Goal: Check status: Check status

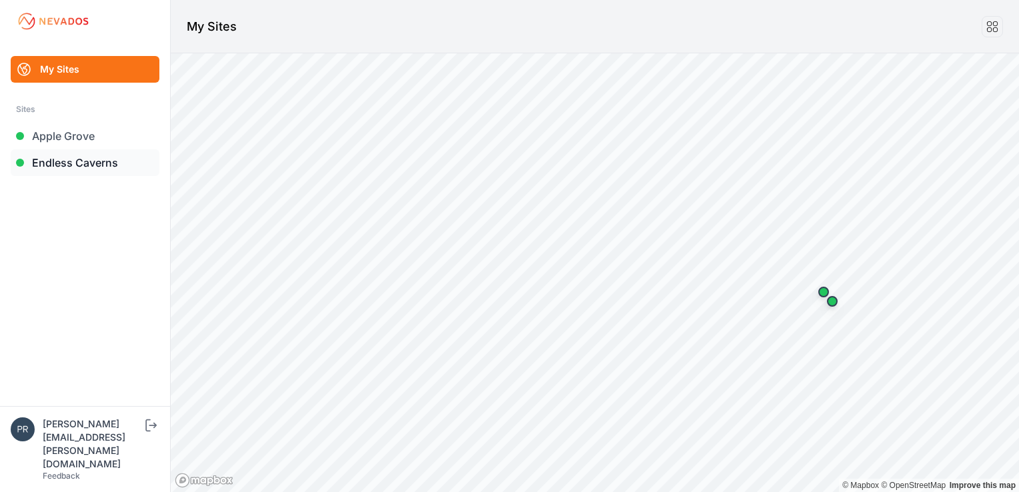
click at [70, 165] on link "Endless Caverns" at bounding box center [85, 162] width 149 height 27
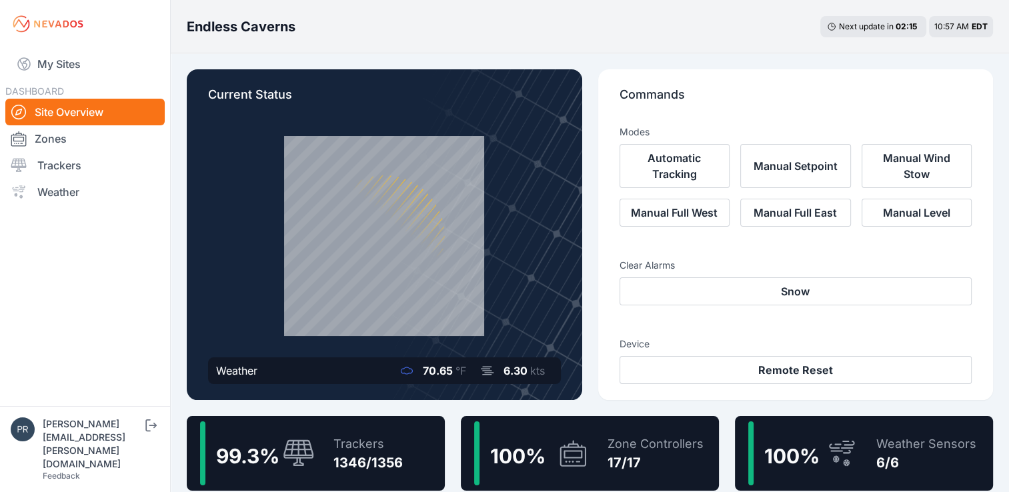
click at [434, 220] on icon at bounding box center [383, 235] width 225 height 225
click at [365, 441] on div "Trackers" at bounding box center [367, 444] width 69 height 19
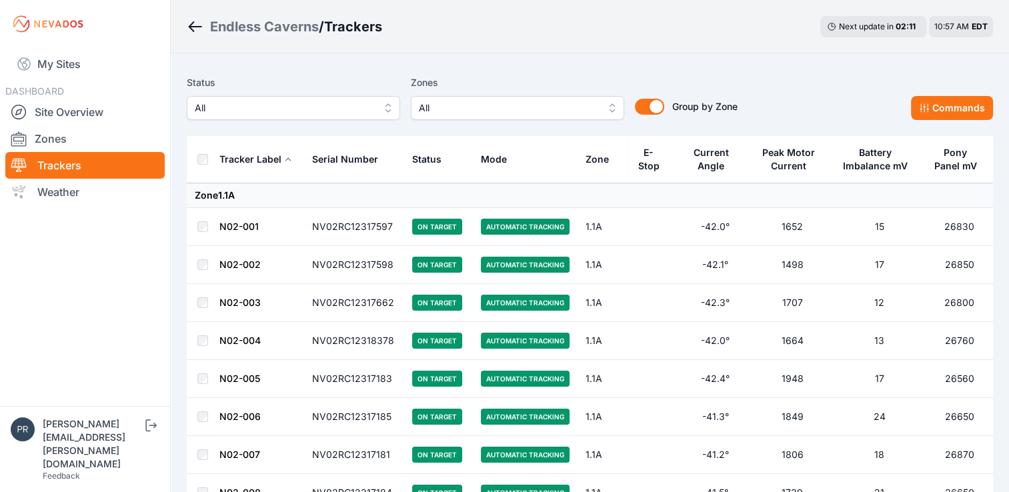
click at [384, 115] on button "All" at bounding box center [293, 108] width 213 height 24
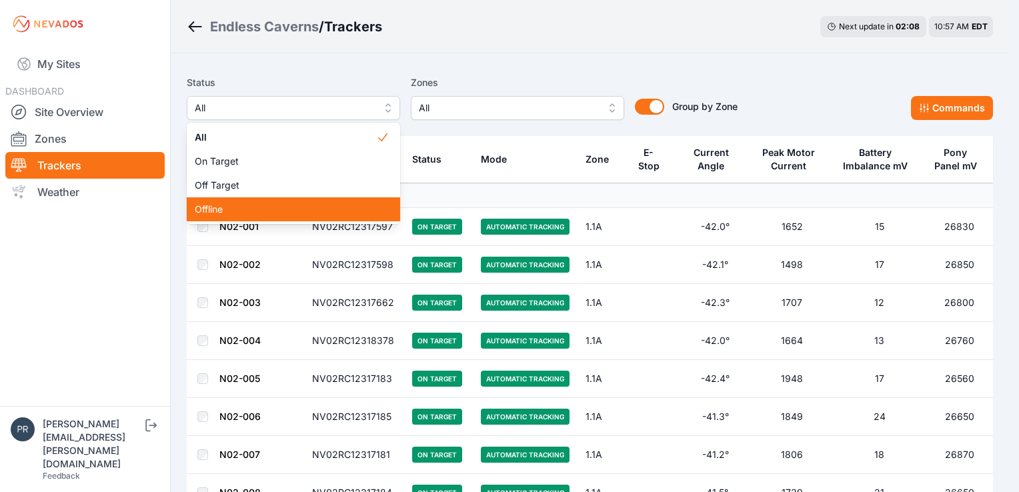
click at [347, 208] on span "Offline" at bounding box center [285, 209] width 181 height 13
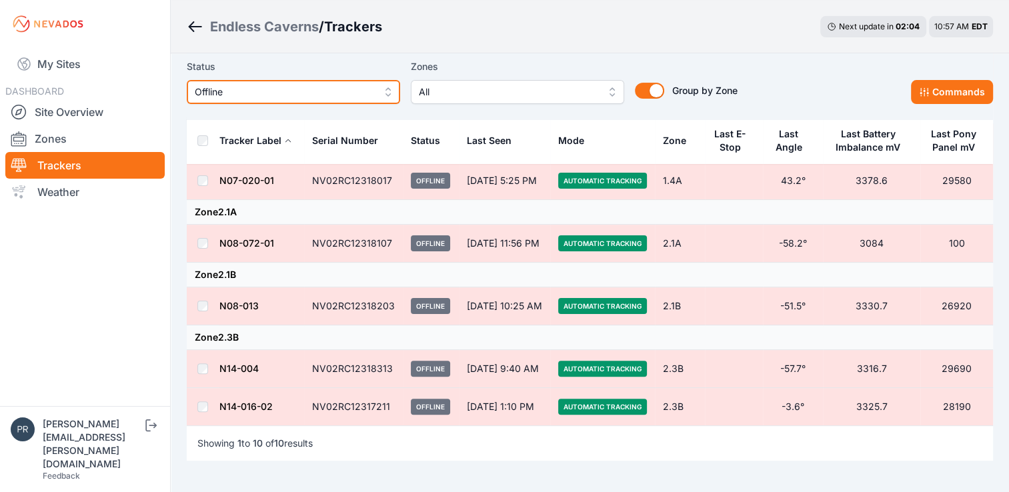
scroll to position [285, 0]
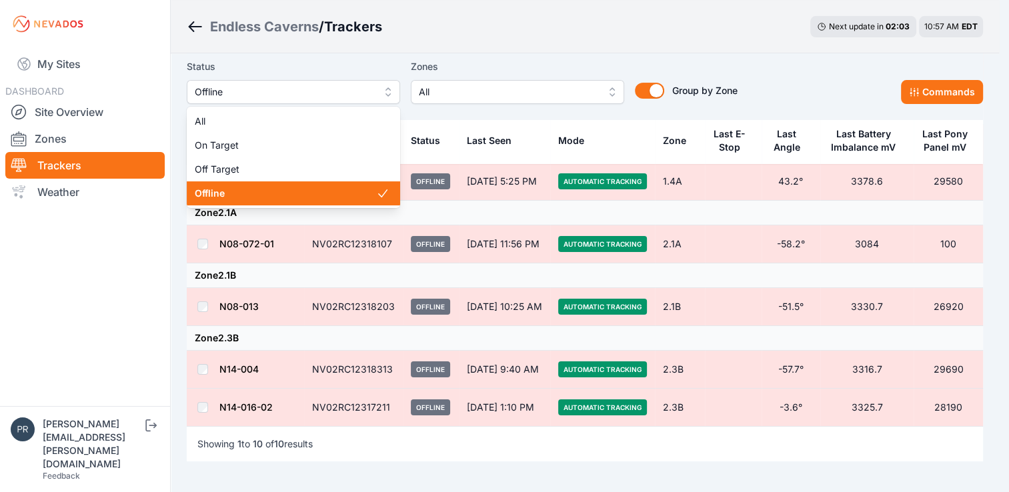
click at [367, 85] on span "Offline" at bounding box center [284, 92] width 179 height 16
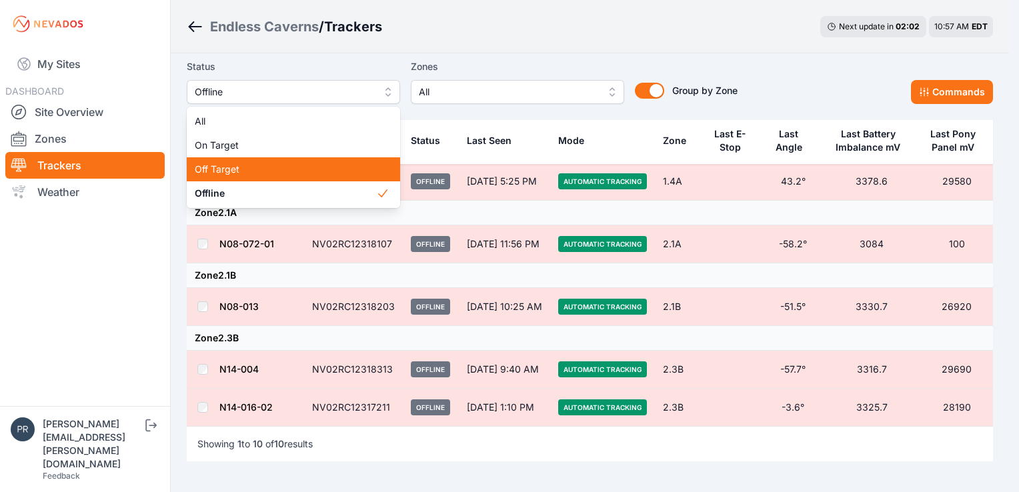
click at [333, 163] on span "Off Target" at bounding box center [285, 169] width 181 height 13
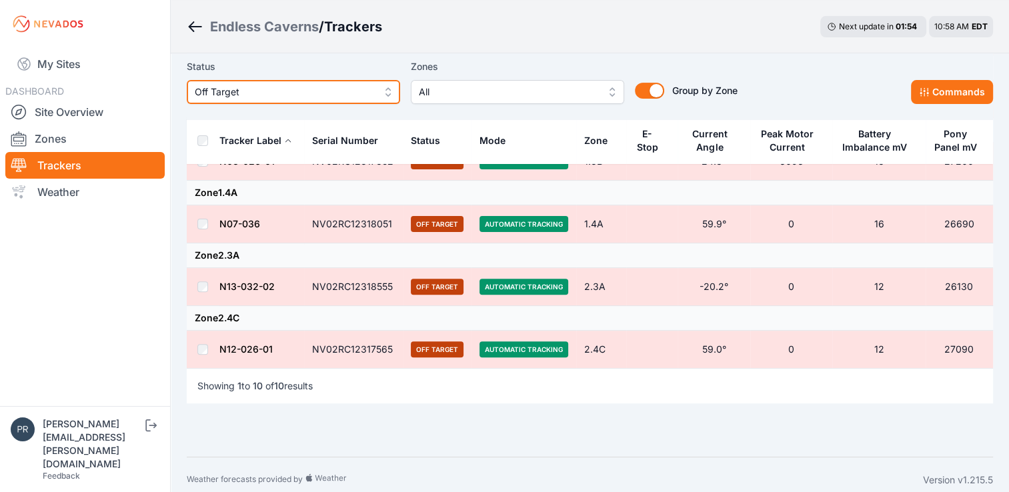
scroll to position [400, 0]
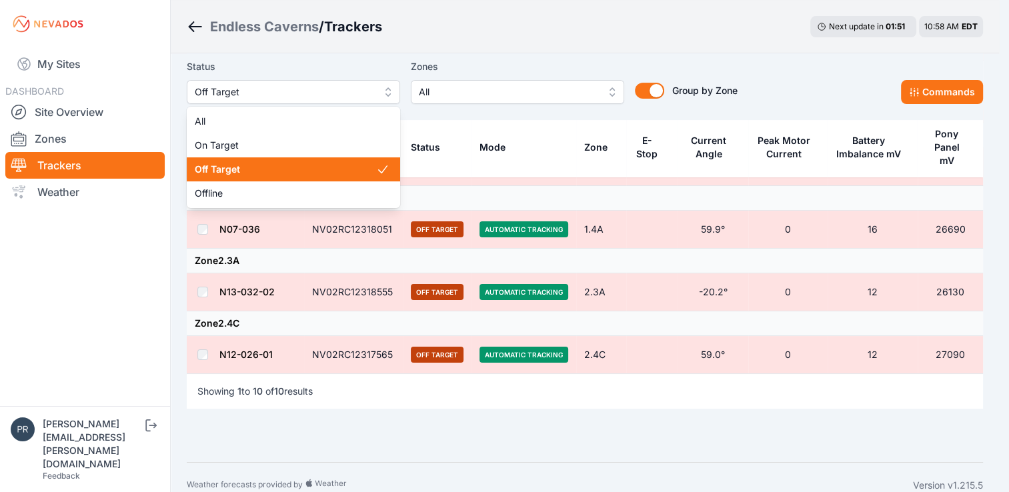
click at [339, 87] on span "Off Target" at bounding box center [284, 92] width 179 height 16
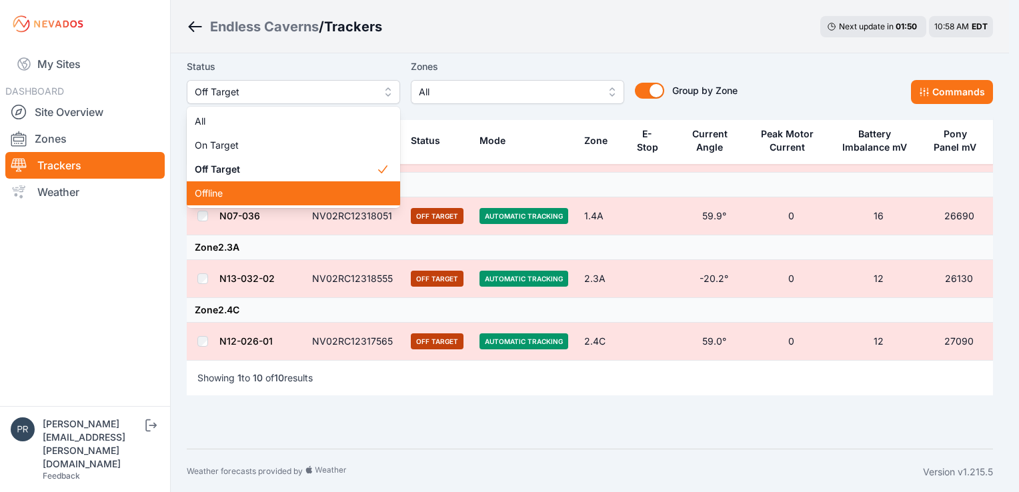
click at [296, 191] on span "Offline" at bounding box center [285, 193] width 181 height 13
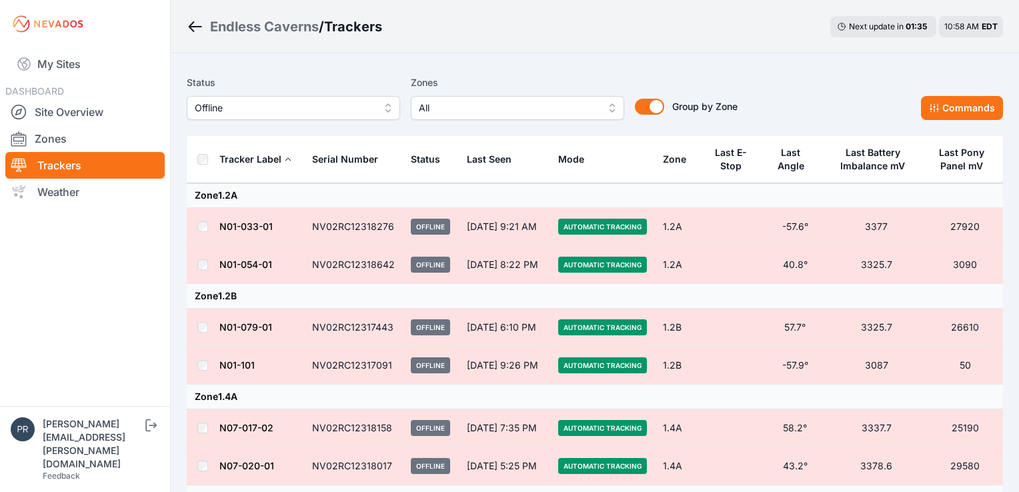
click at [377, 100] on button "Offline" at bounding box center [293, 108] width 213 height 24
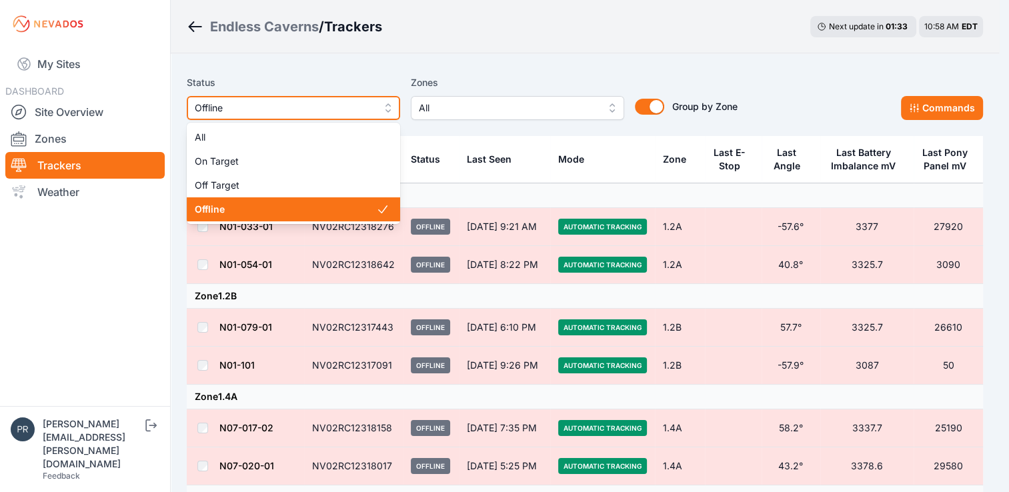
click at [378, 101] on button "Offline" at bounding box center [293, 108] width 213 height 24
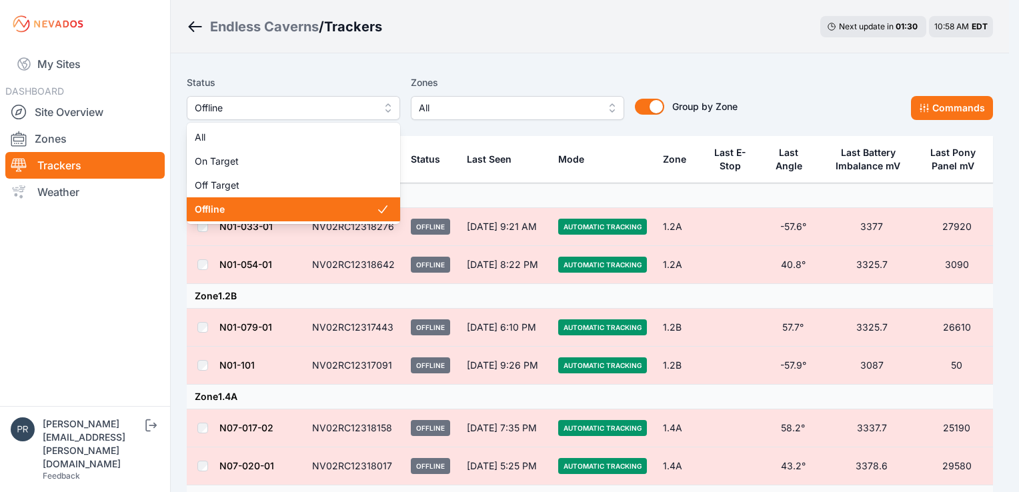
click at [381, 110] on button "Offline" at bounding box center [293, 108] width 213 height 24
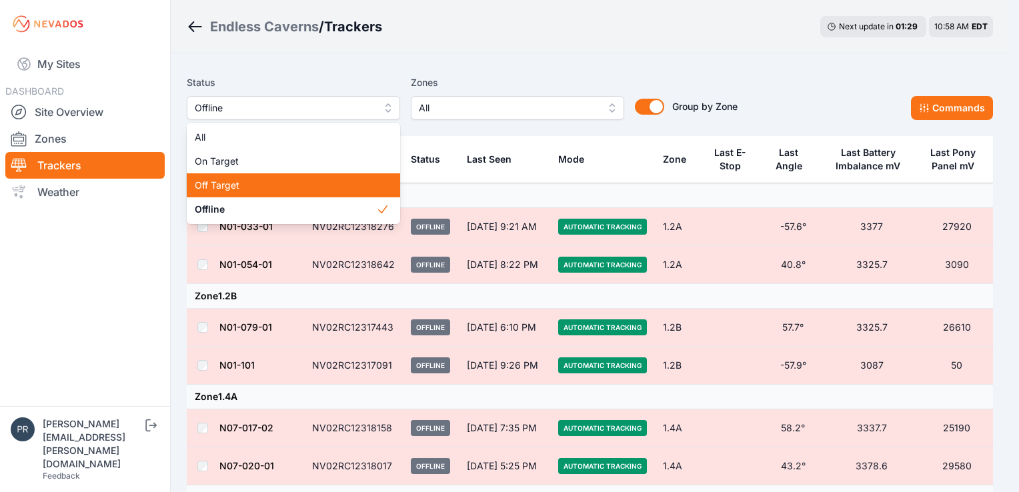
click at [335, 183] on span "Off Target" at bounding box center [285, 185] width 181 height 13
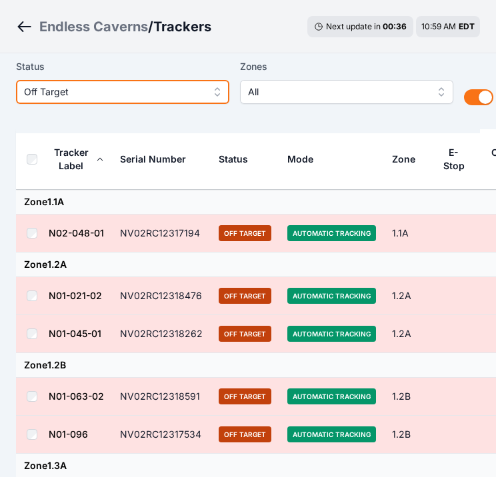
scroll to position [1, 0]
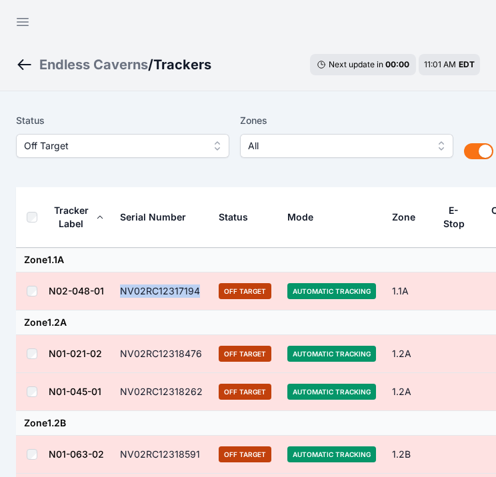
drag, startPoint x: 121, startPoint y: 287, endPoint x: 198, endPoint y: 298, distance: 77.4
click at [198, 298] on td "NV02RC12317194" at bounding box center [161, 292] width 99 height 38
drag, startPoint x: 198, startPoint y: 298, endPoint x: 177, endPoint y: 295, distance: 21.6
copy td "NV02RC12317194"
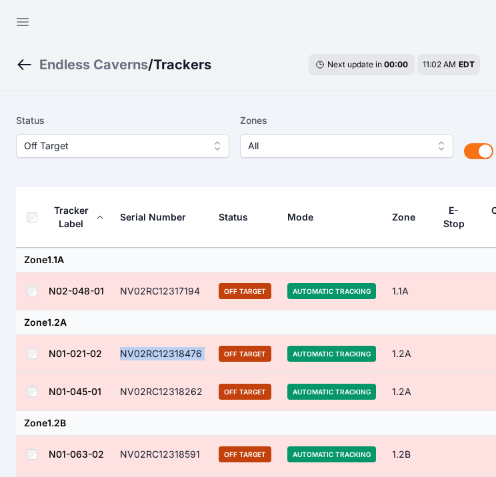
drag, startPoint x: 119, startPoint y: 350, endPoint x: 209, endPoint y: 367, distance: 92.3
click at [209, 367] on tr "N01-021-02 NV02RC12318476 Off Target Automatic Tracking 1.2A 54.8° 0 15 27600" at bounding box center [374, 354] width 716 height 38
drag, startPoint x: 209, startPoint y: 367, endPoint x: 174, endPoint y: 352, distance: 38.5
copy td "NV02RC12318476"
drag, startPoint x: 119, startPoint y: 389, endPoint x: 200, endPoint y: 399, distance: 82.0
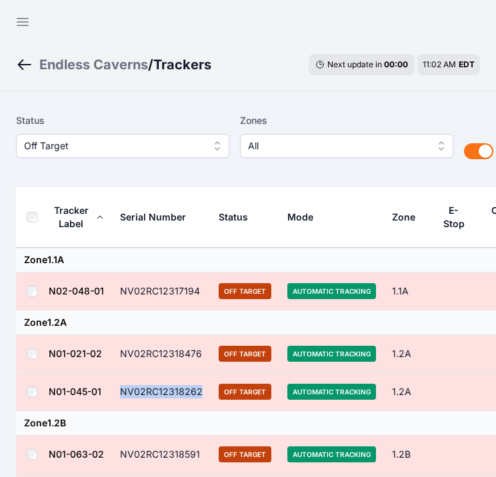
click at [200, 399] on td "NV02RC12318262" at bounding box center [161, 392] width 99 height 38
drag, startPoint x: 200, startPoint y: 399, endPoint x: 187, endPoint y: 395, distance: 13.3
copy td "NV02RC12318262"
drag, startPoint x: 120, startPoint y: 452, endPoint x: 197, endPoint y: 461, distance: 77.9
click at [197, 461] on td "NV02RC12318591" at bounding box center [161, 455] width 99 height 38
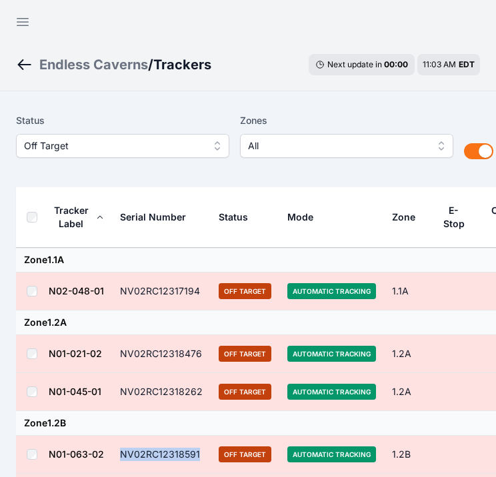
drag, startPoint x: 197, startPoint y: 461, endPoint x: 179, endPoint y: 456, distance: 19.4
copy td "NV02RC12318591"
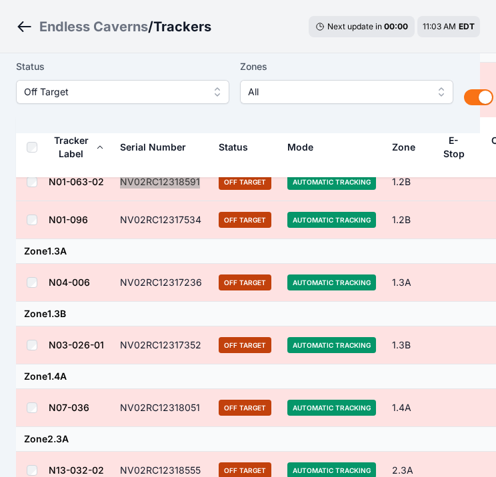
scroll to position [275, 0]
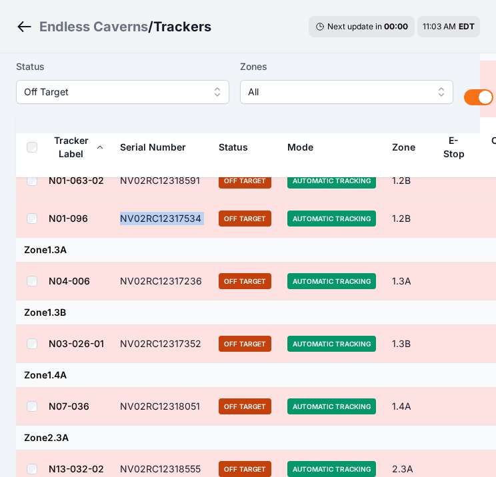
drag, startPoint x: 119, startPoint y: 215, endPoint x: 216, endPoint y: 229, distance: 97.6
click at [216, 229] on tr "N01-096 NV02RC12317534 Off Target Automatic Tracking 1.2B 8.5° 0 13 26910" at bounding box center [374, 219] width 716 height 38
drag, startPoint x: 216, startPoint y: 229, endPoint x: 179, endPoint y: 221, distance: 38.2
copy td "NV02RC12317534"
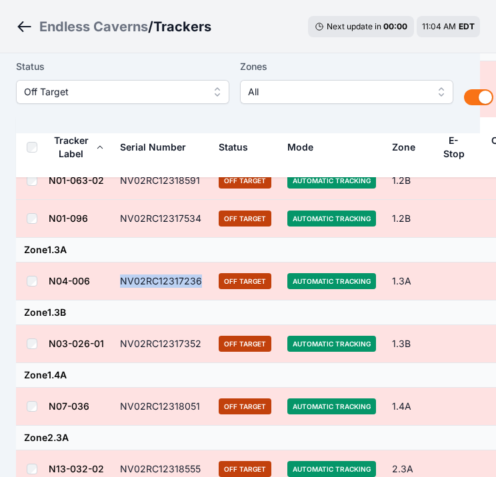
drag, startPoint x: 120, startPoint y: 279, endPoint x: 202, endPoint y: 284, distance: 82.1
click at [202, 284] on td "NV02RC12317236" at bounding box center [161, 282] width 99 height 38
drag, startPoint x: 202, startPoint y: 284, endPoint x: 176, endPoint y: 284, distance: 26.0
copy td "NV02RC12317236"
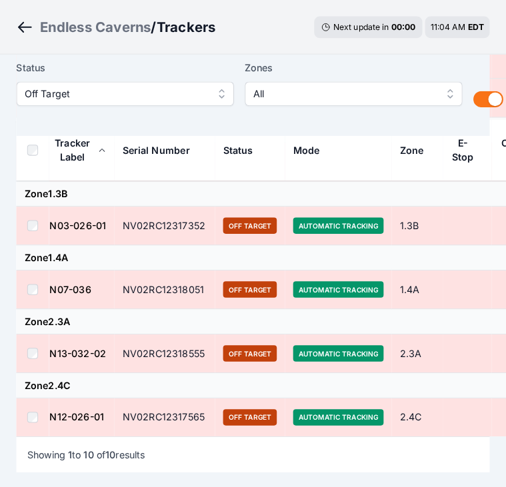
scroll to position [400, 0]
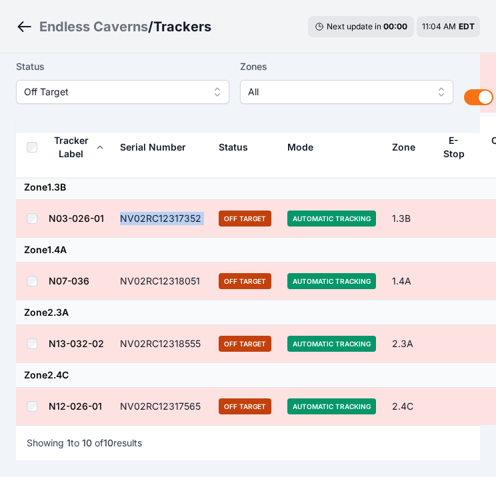
drag, startPoint x: 119, startPoint y: 217, endPoint x: 209, endPoint y: 226, distance: 91.1
click at [209, 226] on tr "N03-026-01 NV02RC12317352 Off Target Automatic Tracking 1.3B 24.8° 6096 13 27200" at bounding box center [374, 219] width 716 height 38
drag, startPoint x: 209, startPoint y: 226, endPoint x: 167, endPoint y: 213, distance: 44.5
copy td "NV02RC12317352"
drag, startPoint x: 120, startPoint y: 278, endPoint x: 197, endPoint y: 286, distance: 77.7
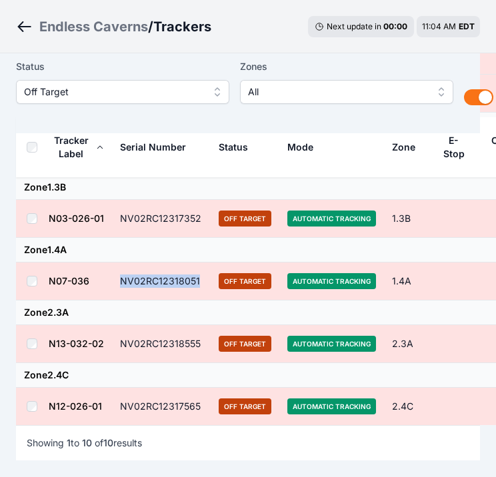
click at [197, 286] on td "NV02RC12318051" at bounding box center [161, 282] width 99 height 38
copy td "NV02RC12318051"
drag, startPoint x: 119, startPoint y: 341, endPoint x: 200, endPoint y: 351, distance: 82.0
click at [200, 351] on td "NV02RC12318555" at bounding box center [161, 344] width 99 height 38
drag, startPoint x: 200, startPoint y: 351, endPoint x: 180, endPoint y: 342, distance: 22.1
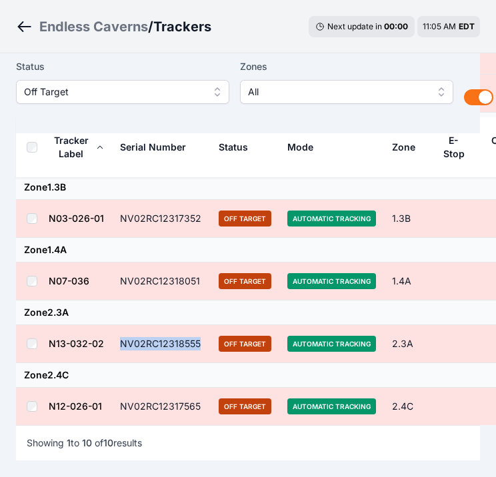
copy td "NV02RC12318555"
drag, startPoint x: 119, startPoint y: 403, endPoint x: 200, endPoint y: 405, distance: 81.4
click at [200, 405] on td "NV02RC12317565" at bounding box center [161, 407] width 99 height 38
drag, startPoint x: 200, startPoint y: 405, endPoint x: 184, endPoint y: 405, distance: 16.0
copy td "NV02RC12317565"
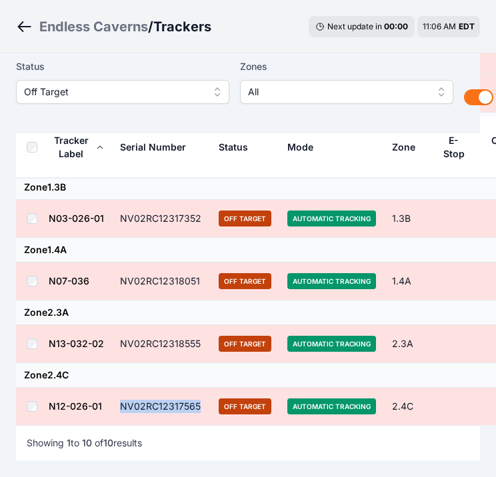
click at [209, 90] on button "Off Target" at bounding box center [122, 92] width 213 height 24
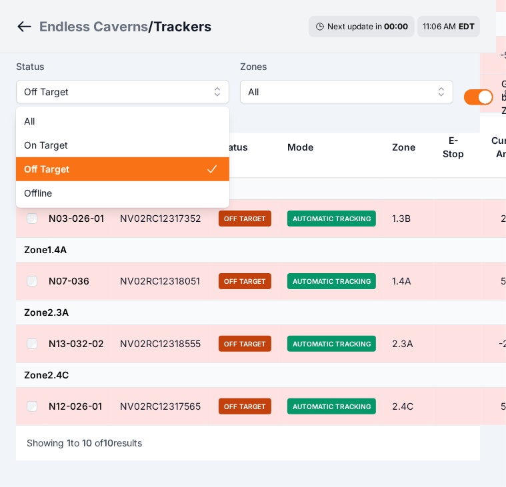
click at [154, 179] on div "Off Target" at bounding box center [122, 169] width 213 height 24
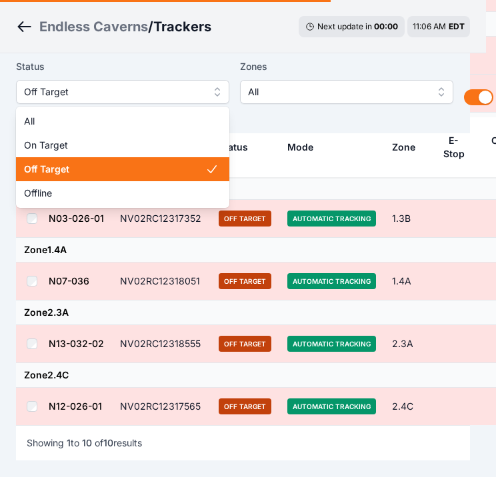
click at [189, 95] on span "Off Target" at bounding box center [113, 92] width 179 height 16
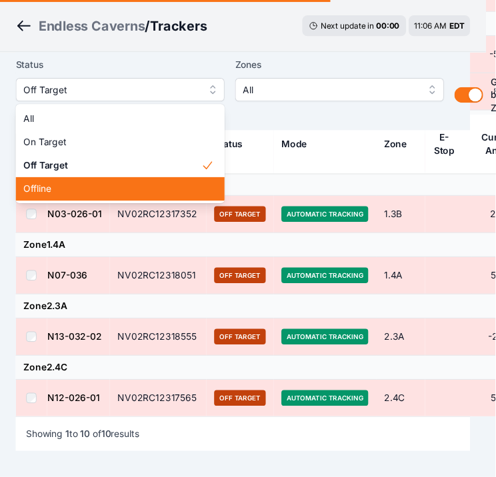
scroll to position [0, 0]
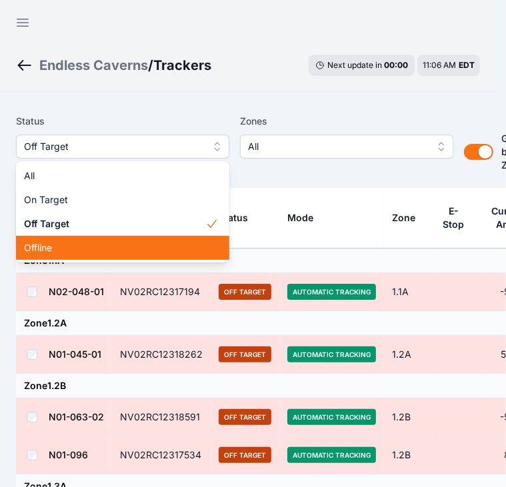
click at [125, 248] on span "Offline" at bounding box center [114, 247] width 181 height 13
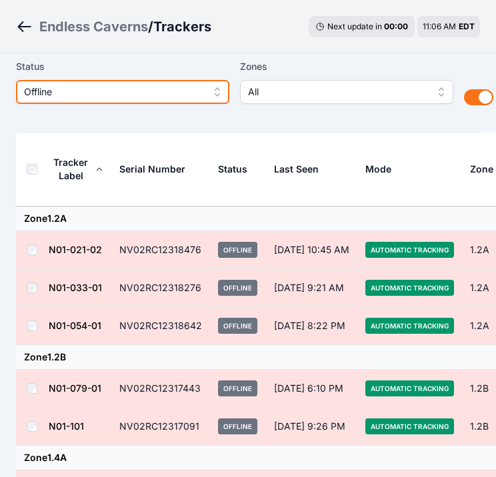
scroll to position [57, 0]
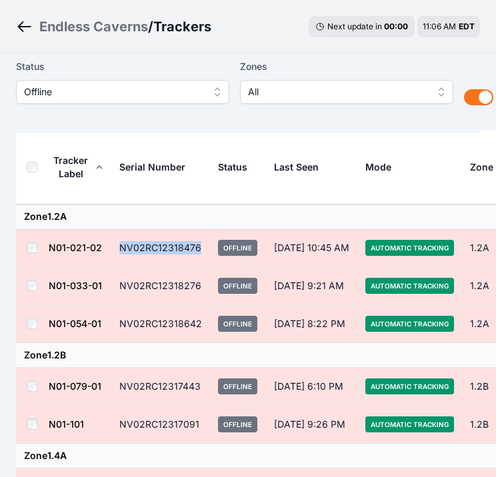
drag, startPoint x: 117, startPoint y: 245, endPoint x: 199, endPoint y: 257, distance: 83.4
click at [199, 257] on td "NV02RC12318476" at bounding box center [160, 248] width 99 height 38
drag, startPoint x: 199, startPoint y: 257, endPoint x: 176, endPoint y: 247, distance: 25.1
drag, startPoint x: 119, startPoint y: 284, endPoint x: 196, endPoint y: 287, distance: 76.7
click at [196, 287] on td "NV02RC12318276" at bounding box center [160, 286] width 99 height 38
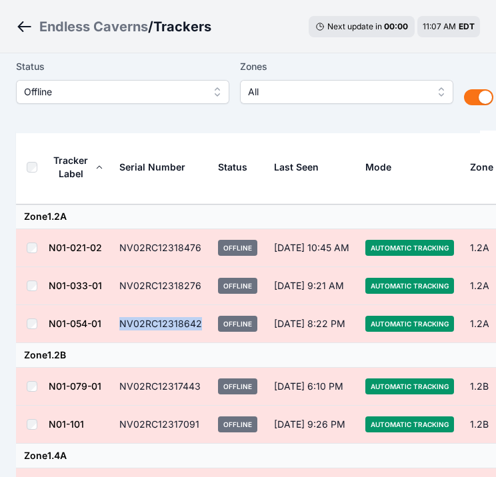
drag, startPoint x: 120, startPoint y: 323, endPoint x: 198, endPoint y: 329, distance: 78.2
click at [198, 329] on td "NV02RC12318642" at bounding box center [160, 324] width 99 height 38
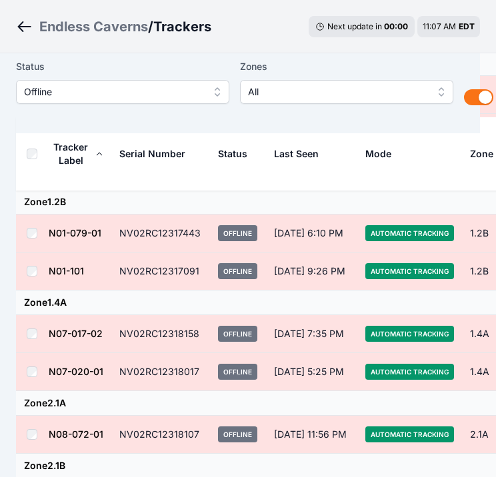
scroll to position [212, 0]
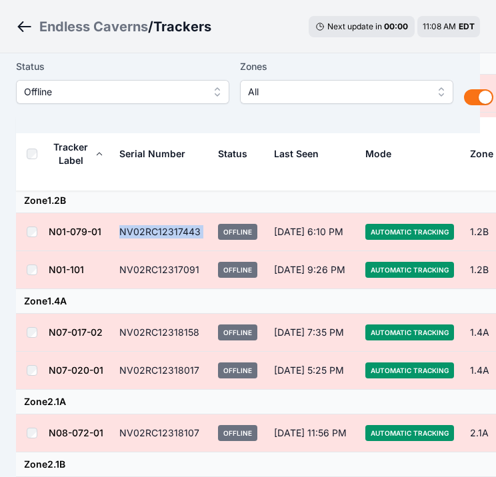
drag, startPoint x: 117, startPoint y: 229, endPoint x: 209, endPoint y: 232, distance: 92.1
click at [209, 232] on tr "N01-079-01 NV02RC12317443 Offline [DATE] 6:10 PM Automatic Tracking 1.2B 57.7° …" at bounding box center [377, 232] width 723 height 38
drag, startPoint x: 209, startPoint y: 232, endPoint x: 187, endPoint y: 232, distance: 22.7
drag, startPoint x: 119, startPoint y: 266, endPoint x: 197, endPoint y: 269, distance: 78.0
click at [197, 269] on td "NV02RC12317091" at bounding box center [160, 270] width 99 height 38
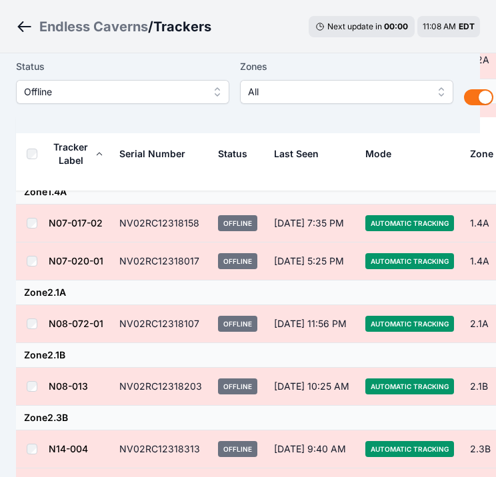
scroll to position [330, 0]
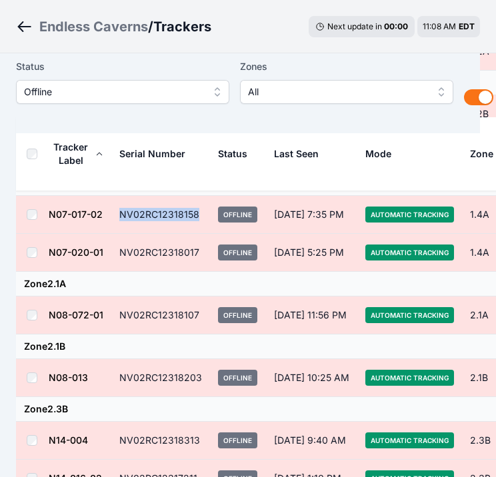
drag, startPoint x: 118, startPoint y: 215, endPoint x: 199, endPoint y: 223, distance: 81.7
click at [199, 223] on td "NV02RC12318158" at bounding box center [160, 215] width 99 height 38
drag, startPoint x: 199, startPoint y: 223, endPoint x: 176, endPoint y: 219, distance: 23.7
drag, startPoint x: 119, startPoint y: 249, endPoint x: 196, endPoint y: 250, distance: 77.3
click at [196, 250] on td "NV02RC12318017" at bounding box center [160, 253] width 99 height 38
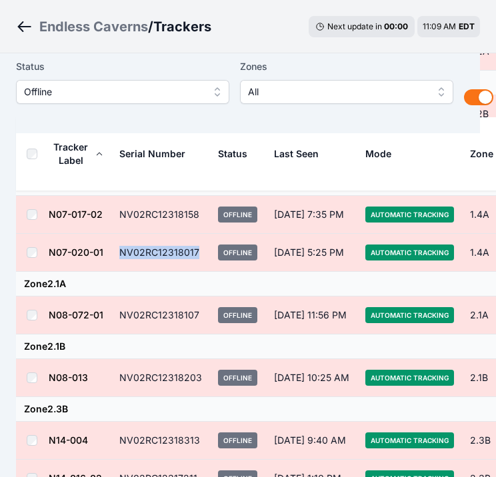
drag, startPoint x: 196, startPoint y: 250, endPoint x: 179, endPoint y: 253, distance: 16.9
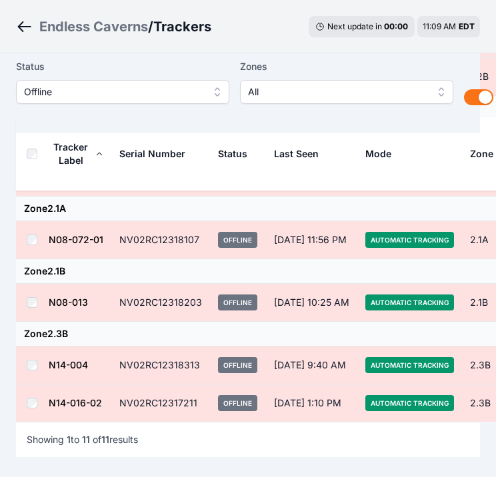
scroll to position [407, 0]
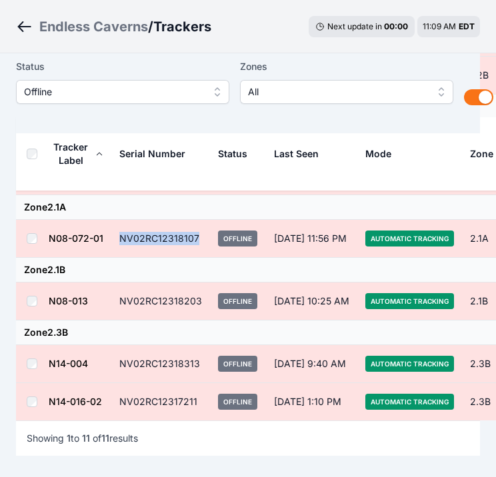
drag, startPoint x: 119, startPoint y: 235, endPoint x: 195, endPoint y: 247, distance: 76.3
click at [195, 247] on td "NV02RC12318107" at bounding box center [160, 239] width 99 height 38
drag, startPoint x: 195, startPoint y: 247, endPoint x: 184, endPoint y: 237, distance: 15.1
drag, startPoint x: 119, startPoint y: 297, endPoint x: 200, endPoint y: 301, distance: 81.5
click at [200, 301] on td "NV02RC12318203" at bounding box center [160, 302] width 99 height 38
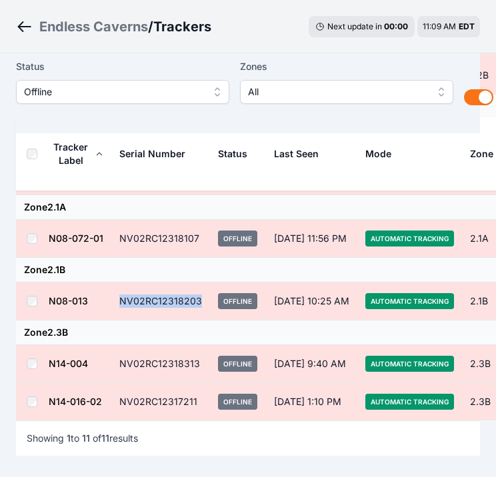
drag, startPoint x: 200, startPoint y: 301, endPoint x: 187, endPoint y: 301, distance: 12.7
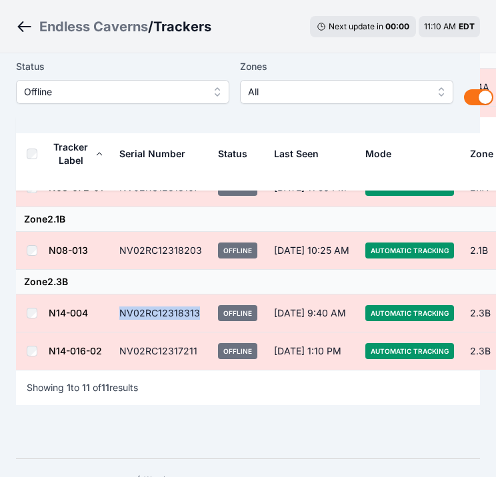
drag, startPoint x: 119, startPoint y: 311, endPoint x: 197, endPoint y: 315, distance: 78.8
click at [197, 315] on td "NV02RC12318313" at bounding box center [160, 314] width 99 height 38
drag, startPoint x: 197, startPoint y: 315, endPoint x: 184, endPoint y: 313, distance: 13.5
drag, startPoint x: 118, startPoint y: 349, endPoint x: 208, endPoint y: 362, distance: 91.0
click at [208, 362] on tr "N14-016-02 NV02RC12317211 Offline [DATE] 1:10 PM Automatic Tracking 2.3B -3.6° …" at bounding box center [377, 352] width 723 height 38
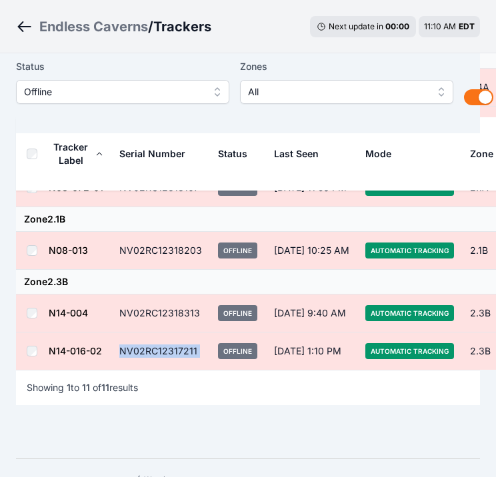
drag, startPoint x: 208, startPoint y: 362, endPoint x: 187, endPoint y: 352, distance: 23.6
click at [187, 352] on td "NV02RC12317211" at bounding box center [160, 352] width 99 height 38
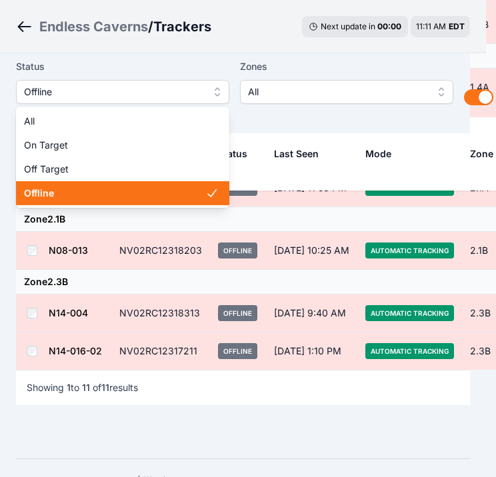
click at [195, 97] on span "Offline" at bounding box center [113, 92] width 179 height 16
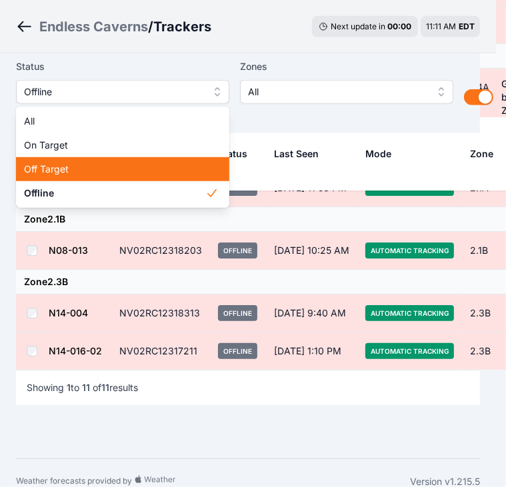
click at [165, 175] on span "Off Target" at bounding box center [114, 169] width 181 height 13
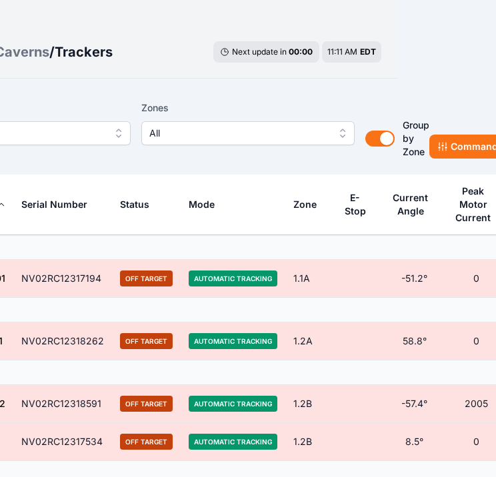
scroll to position [13, 0]
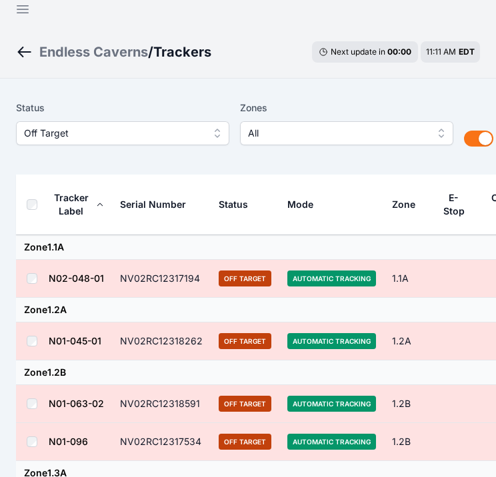
click at [205, 138] on button "Off Target" at bounding box center [122, 133] width 213 height 24
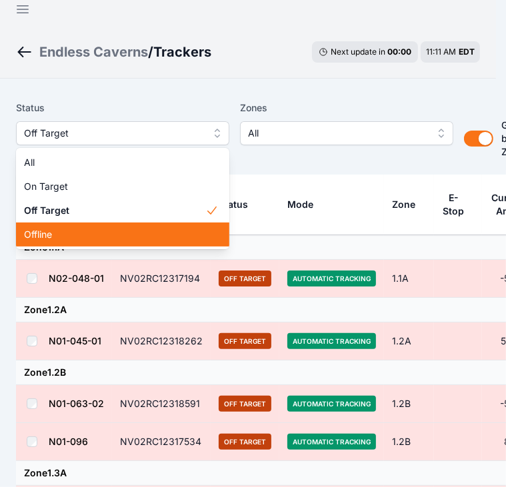
click at [157, 234] on span "Offline" at bounding box center [114, 234] width 181 height 13
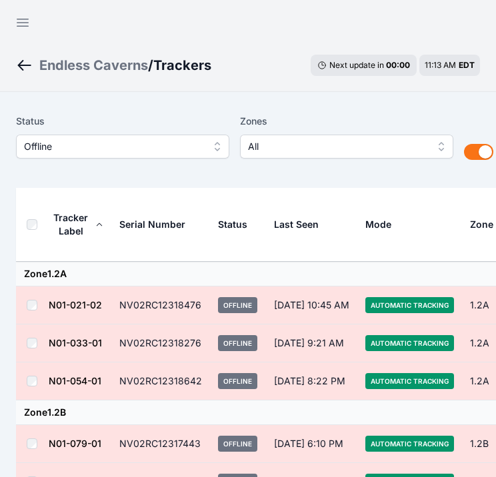
click at [206, 160] on div "Status Offline" at bounding box center [122, 142] width 213 height 59
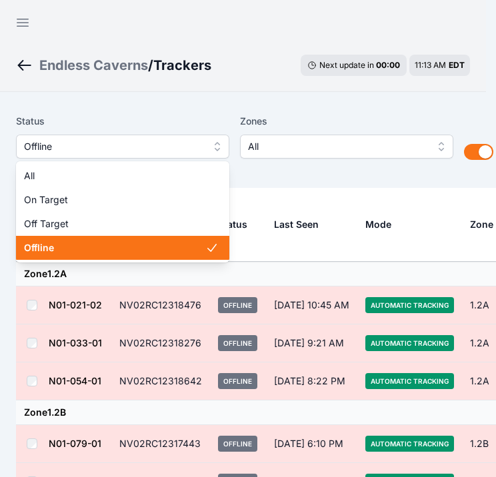
click at [193, 149] on span "Offline" at bounding box center [113, 147] width 179 height 16
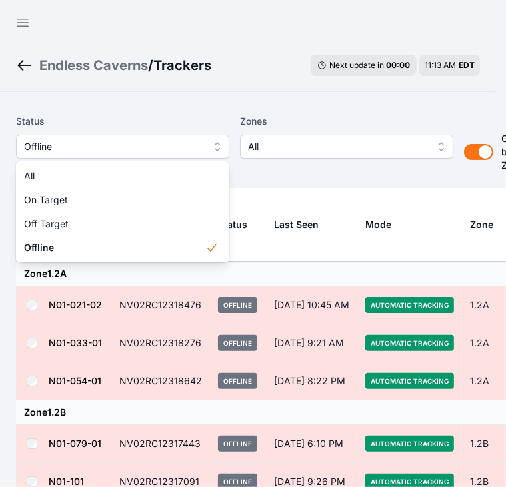
click at [316, 189] on main "Status Offline All On Target Off Target Offline Zones All Group by Zone Group b…" at bounding box center [248, 493] width 464 height 771
